Goal: Transaction & Acquisition: Purchase product/service

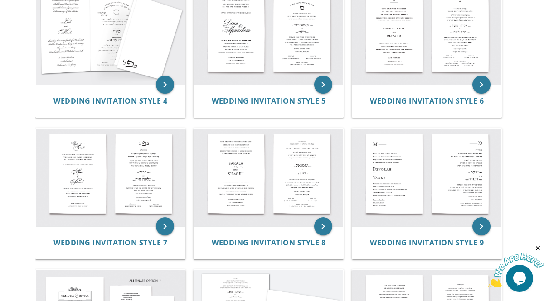
scroll to position [373, 0]
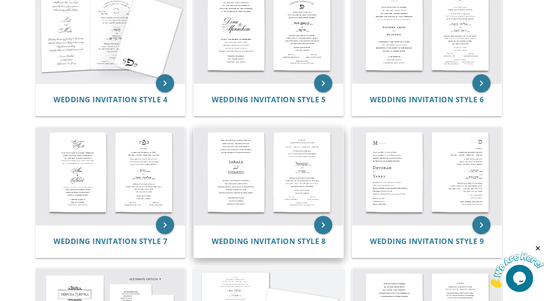
click at [258, 175] on img at bounding box center [268, 176] width 149 height 98
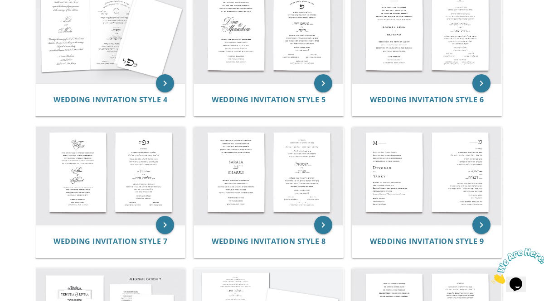
click at [537, 155] on body "My Cart Total: View Cart Item(s) Submit My Cart Total: View Cart Item(s) Login …" at bounding box center [272, 251] width 544 height 1248
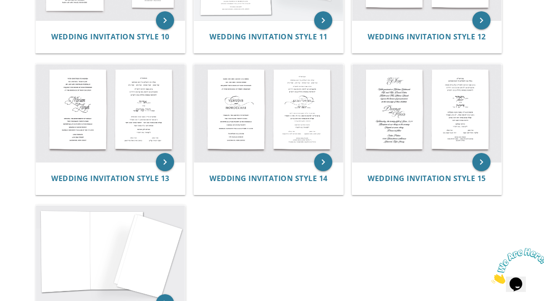
scroll to position [716, 0]
